Goal: Obtain resource: Download file/media

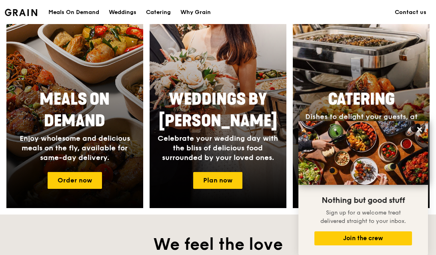
scroll to position [200, 0]
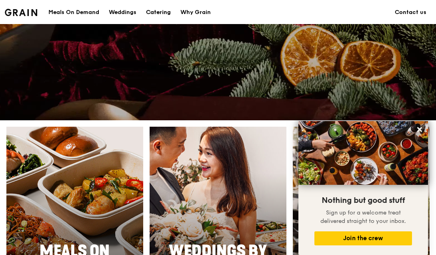
click at [153, 12] on div "Catering" at bounding box center [158, 12] width 25 height 24
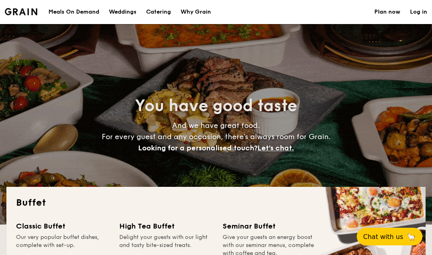
select select
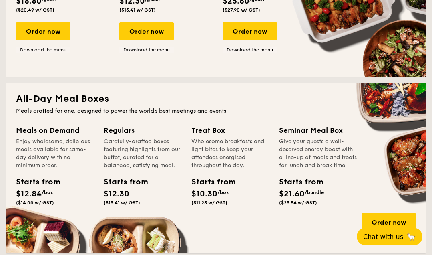
scroll to position [360, 0]
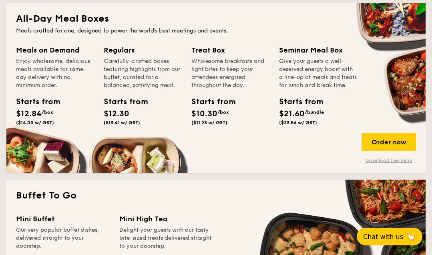
click at [396, 158] on link "Download the menu" at bounding box center [388, 160] width 54 height 6
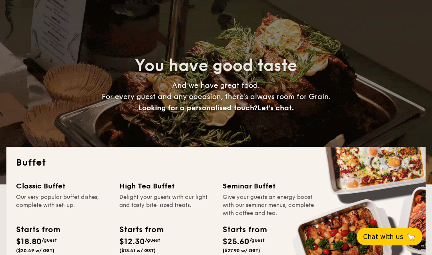
scroll to position [0, 0]
